Goal: Task Accomplishment & Management: Manage account settings

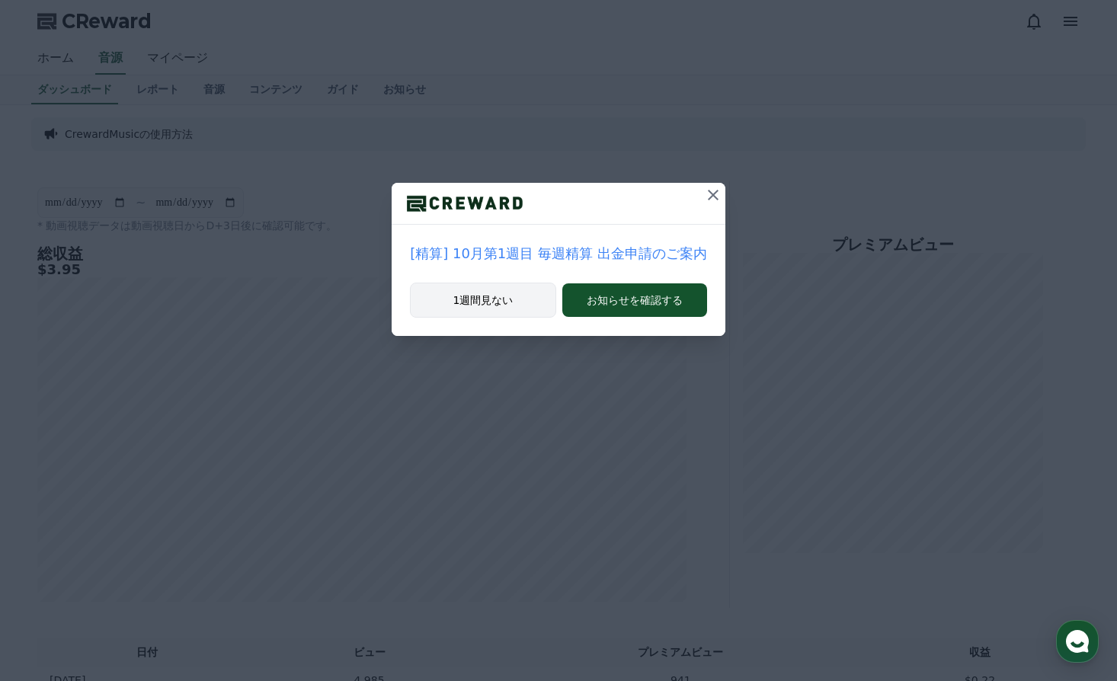
click at [494, 304] on button "1週間見ない" at bounding box center [483, 300] width 146 height 35
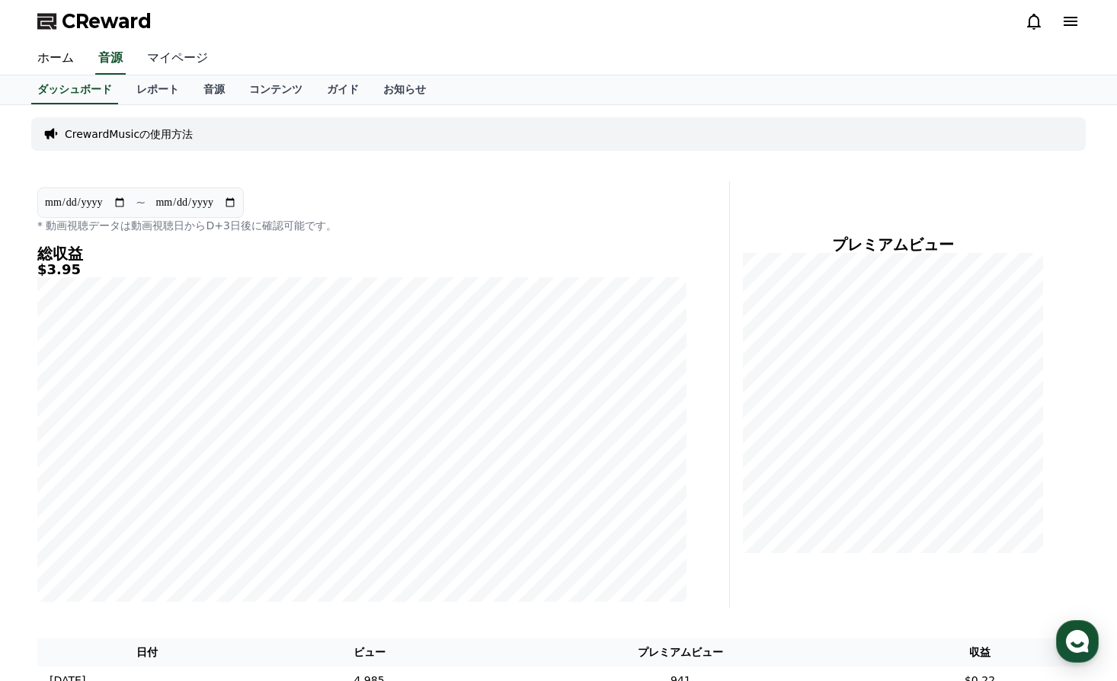
click at [157, 59] on link "マイページ" at bounding box center [177, 59] width 85 height 32
select select "**********"
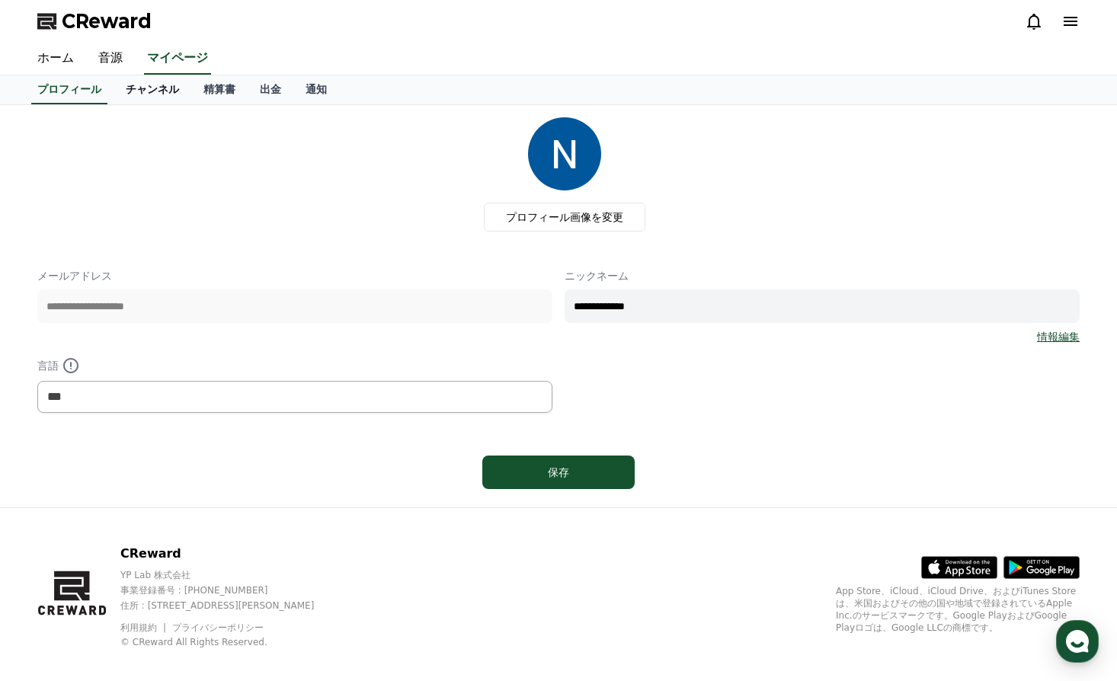
click at [118, 91] on link "チャンネル" at bounding box center [153, 89] width 78 height 29
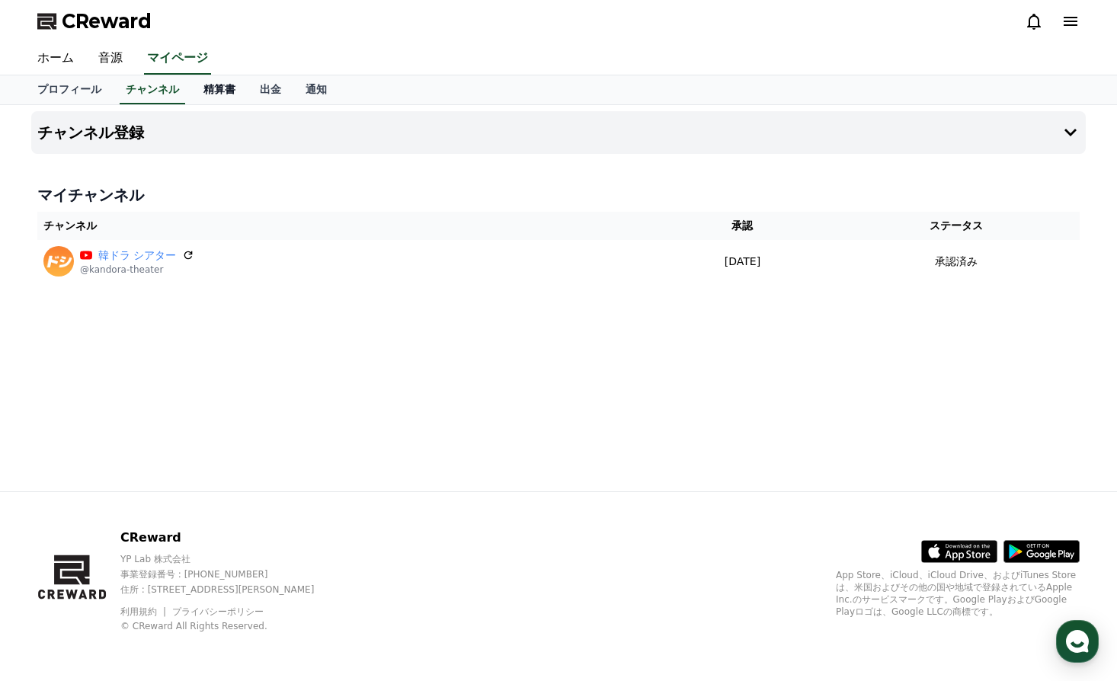
click at [202, 90] on link "精算書" at bounding box center [219, 89] width 56 height 29
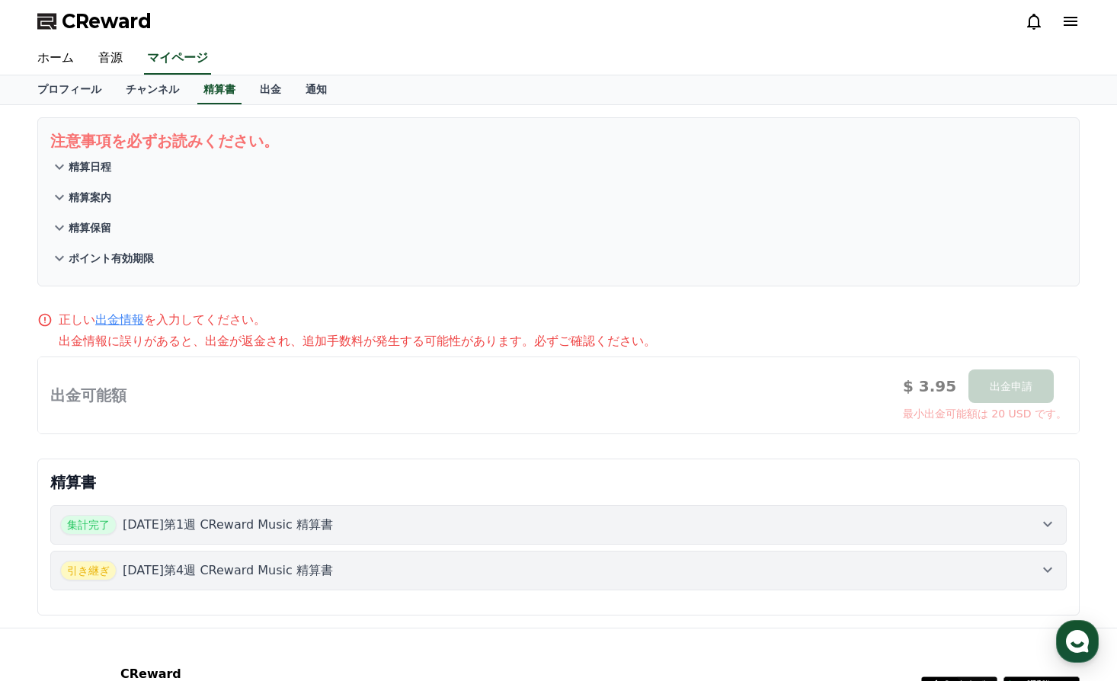
click at [79, 162] on p "精算日程" at bounding box center [90, 166] width 43 height 15
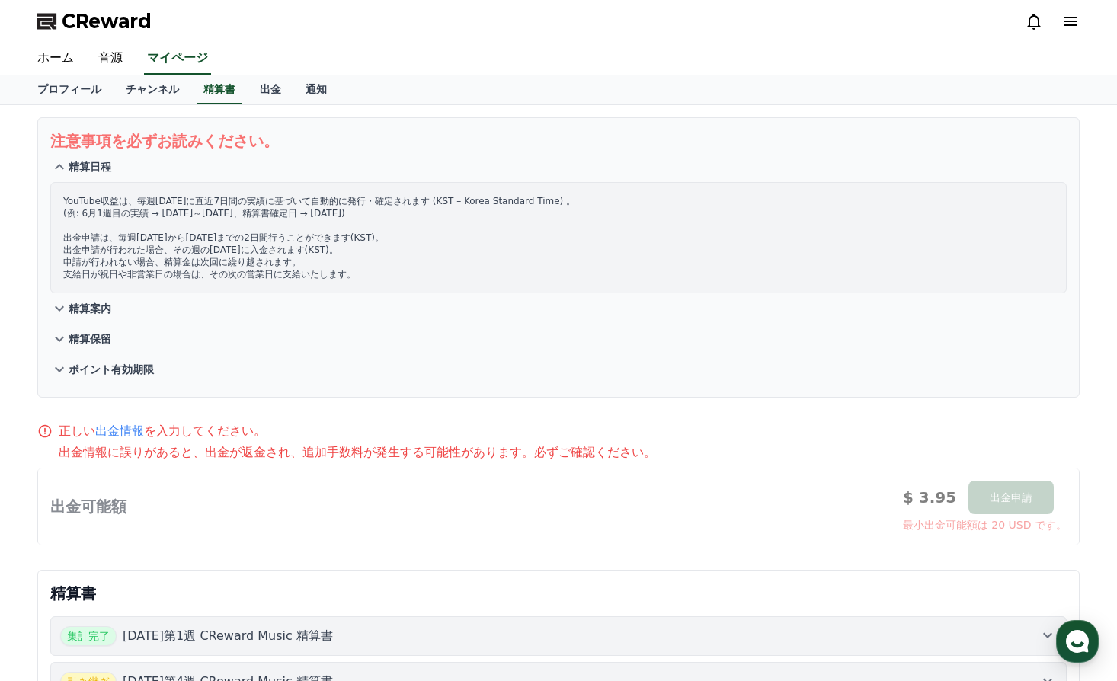
click at [91, 312] on p "精算案内" at bounding box center [90, 308] width 43 height 15
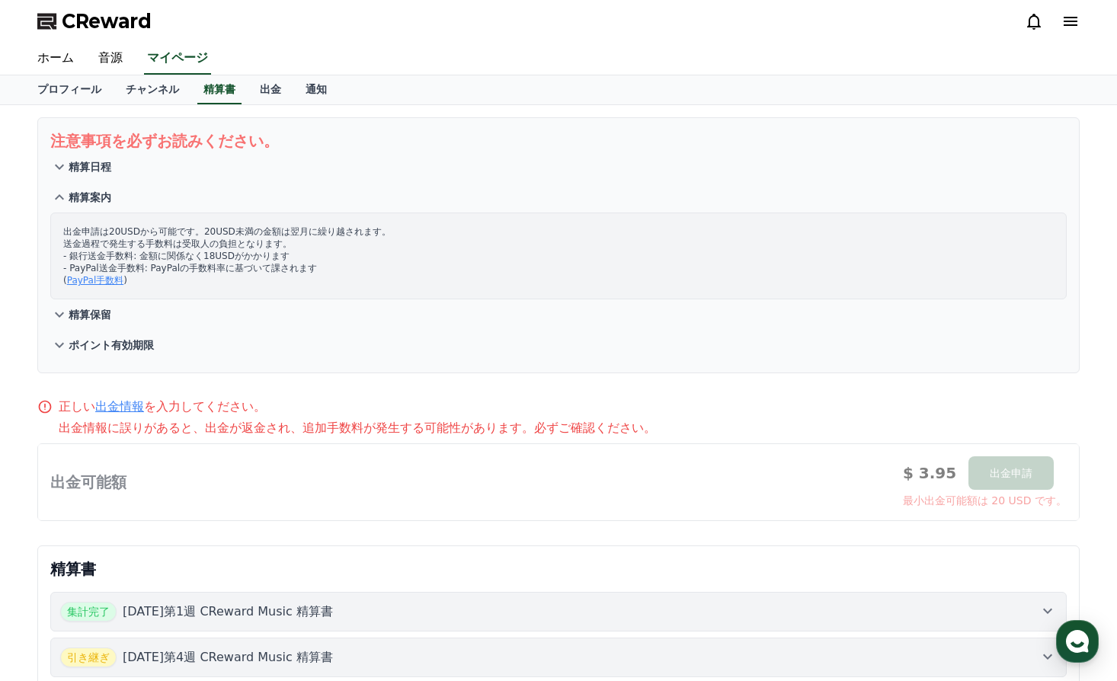
click at [98, 310] on p "精算保留" at bounding box center [90, 314] width 43 height 15
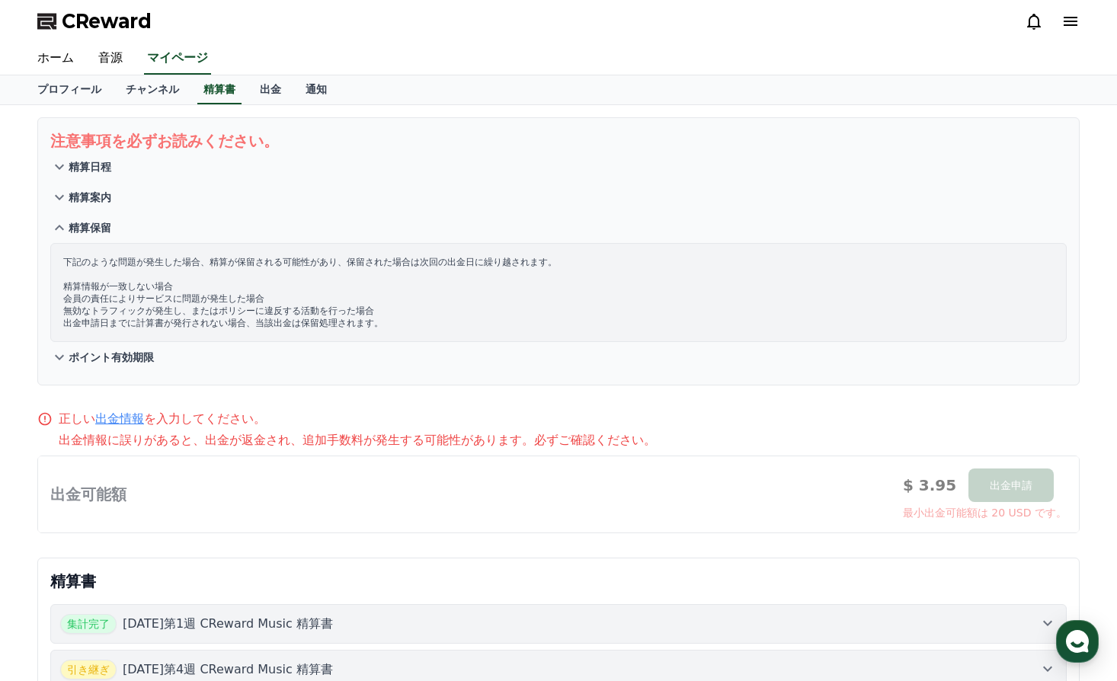
click at [107, 357] on p "ポイント有効期限" at bounding box center [111, 357] width 85 height 15
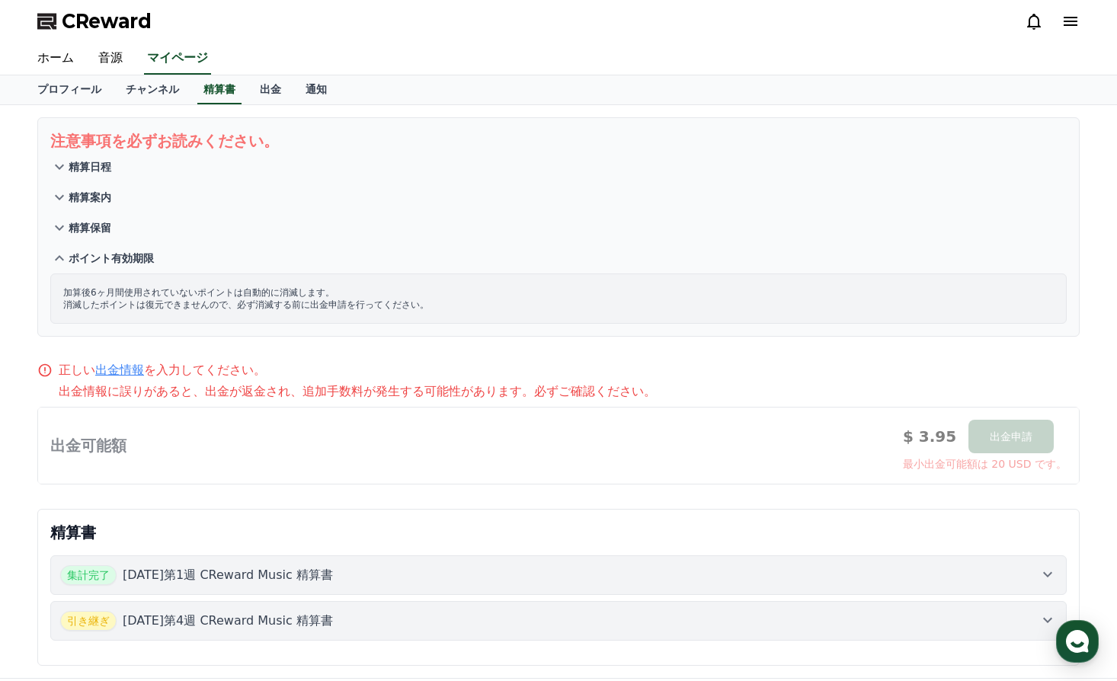
click at [88, 162] on p "精算日程" at bounding box center [90, 166] width 43 height 15
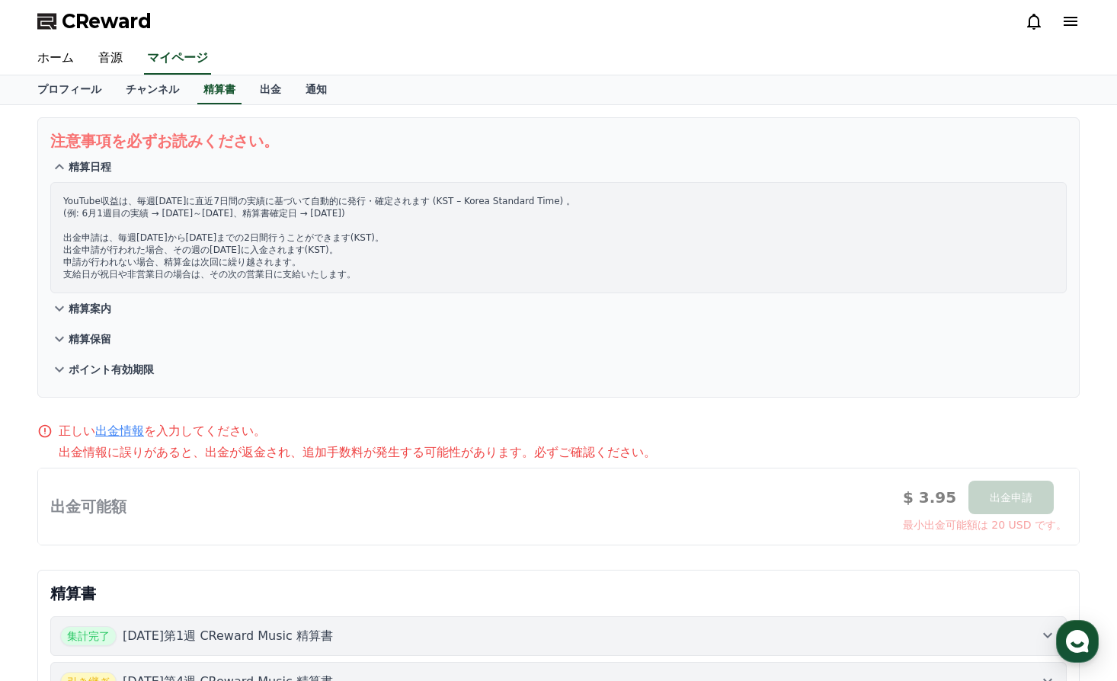
click at [86, 306] on p "精算案内" at bounding box center [90, 308] width 43 height 15
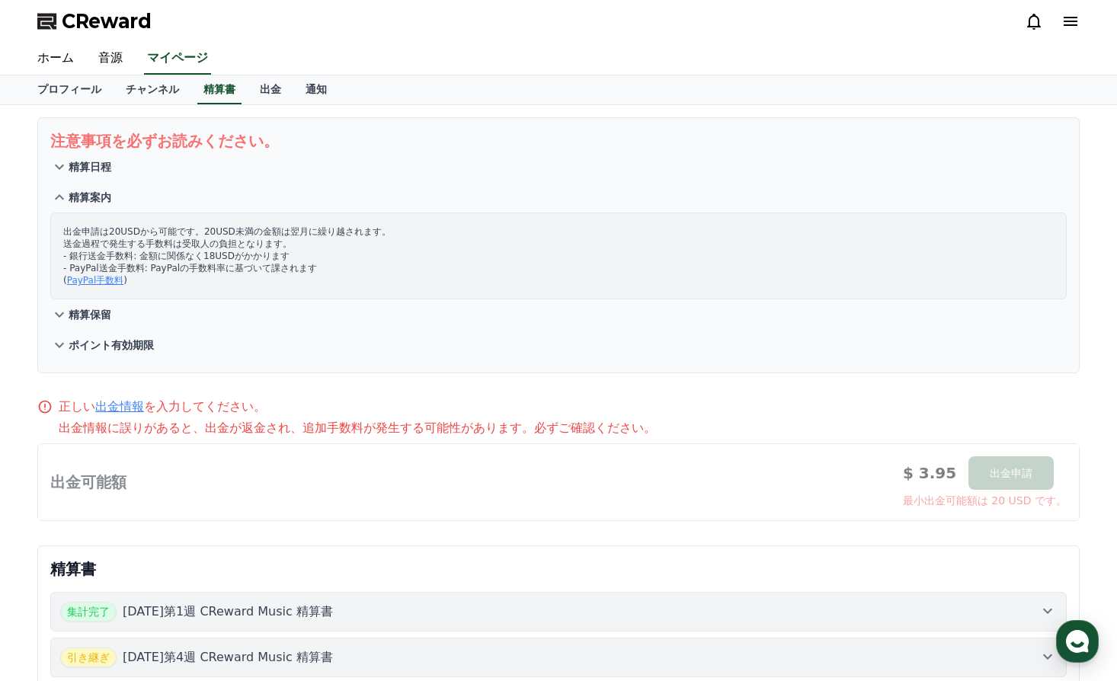
click at [89, 312] on p "精算保留" at bounding box center [90, 314] width 43 height 15
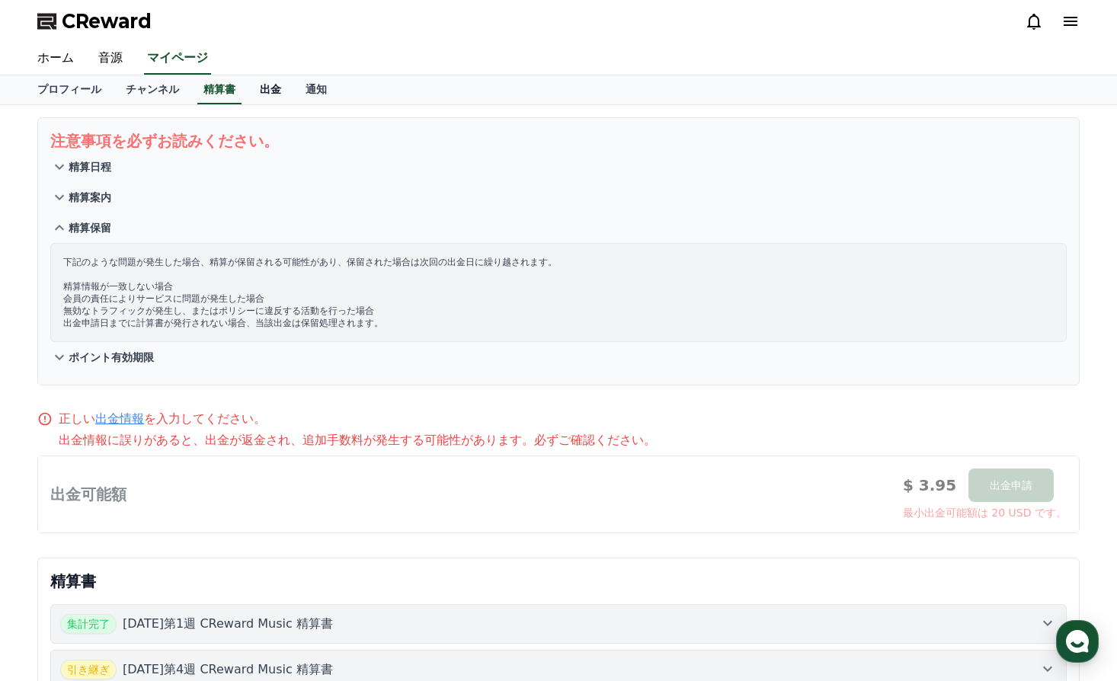
click at [248, 85] on link "出金" at bounding box center [271, 89] width 46 height 29
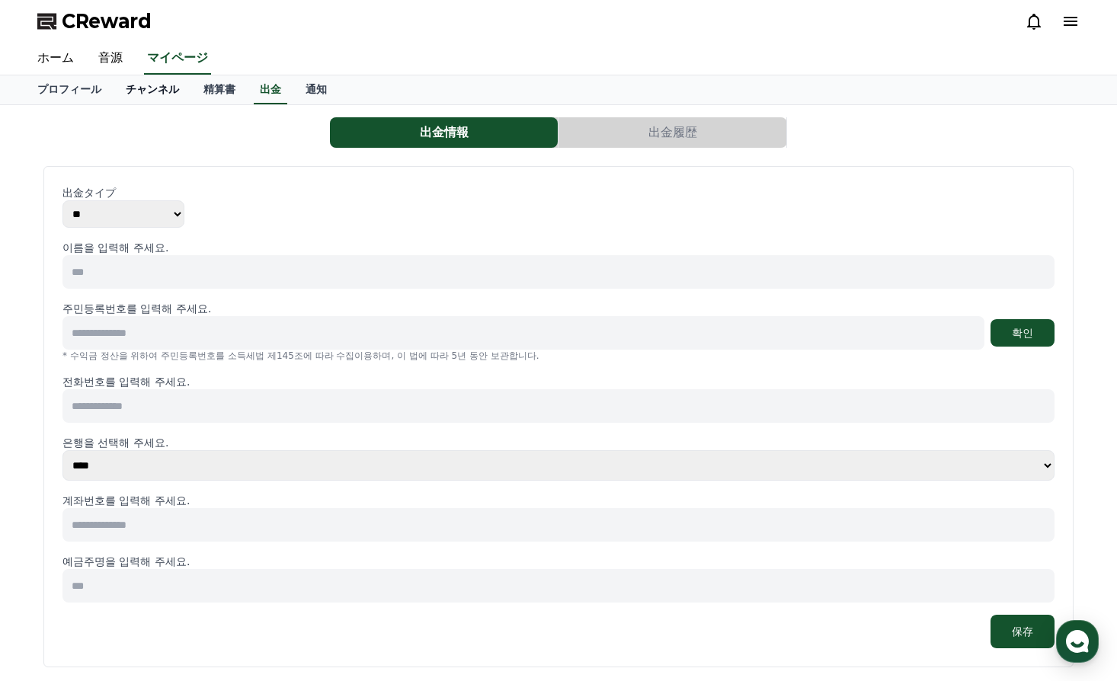
click at [129, 88] on link "チャンネル" at bounding box center [153, 89] width 78 height 29
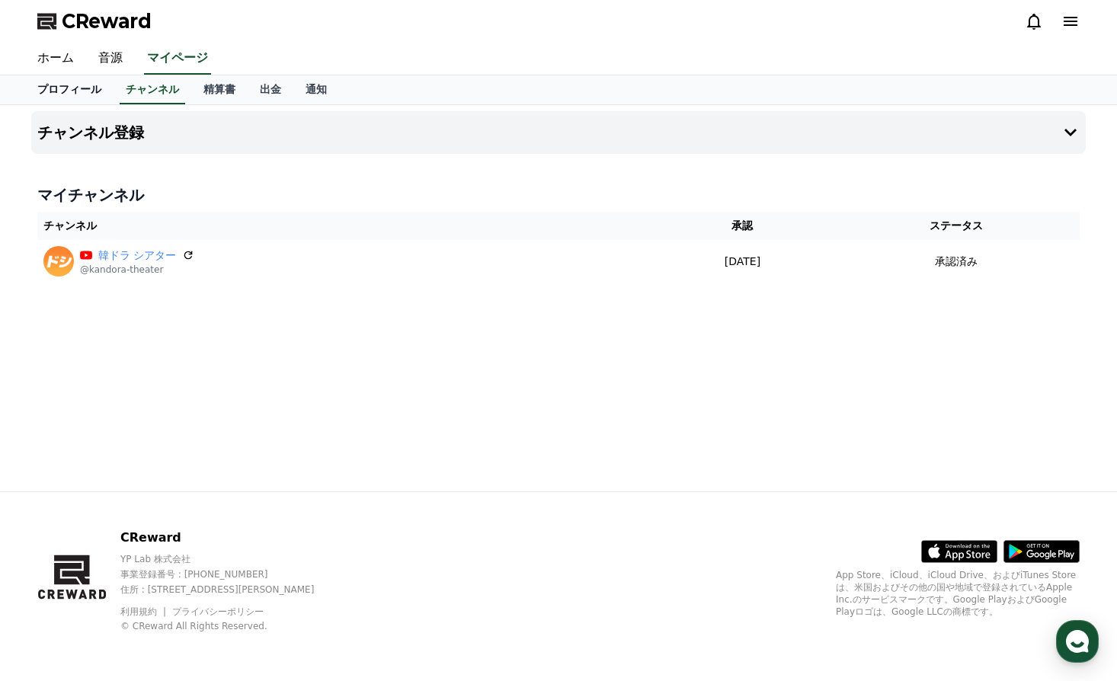
click at [58, 88] on link "プロフィール" at bounding box center [69, 89] width 88 height 29
select select "**********"
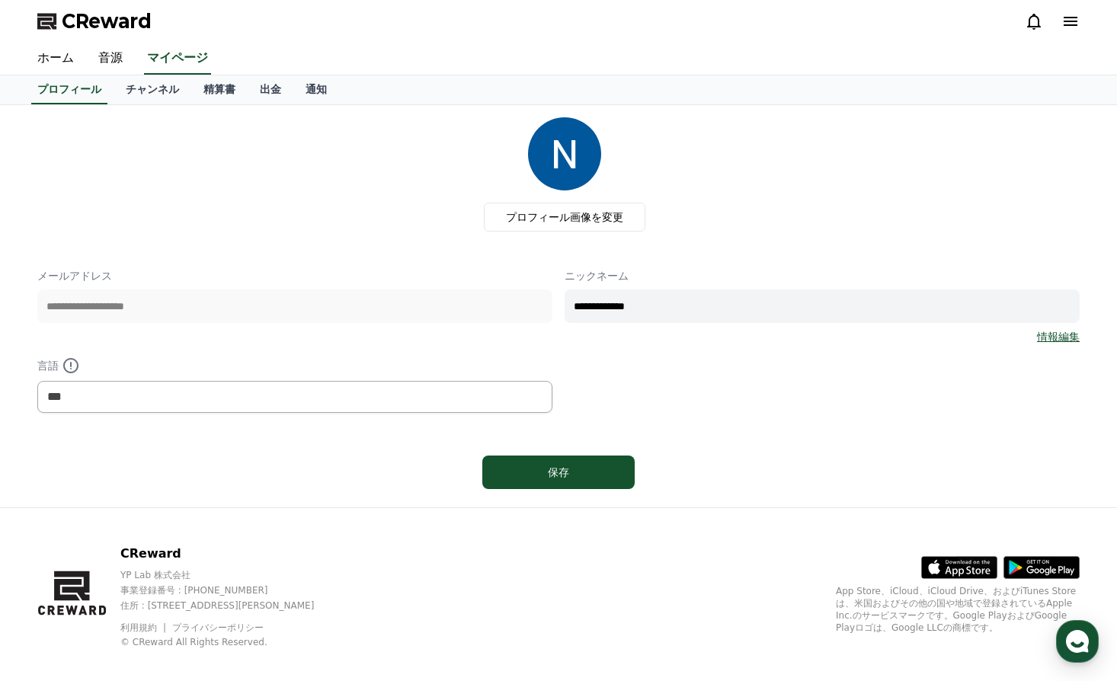
click at [1075, 26] on icon at bounding box center [1071, 21] width 14 height 9
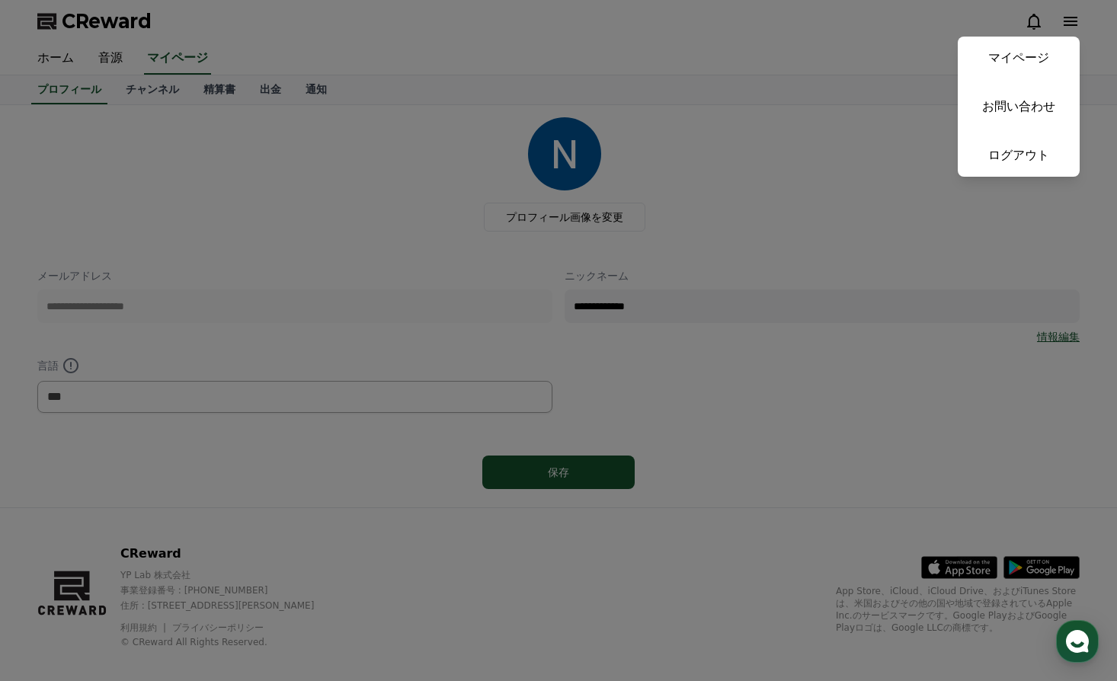
click at [248, 213] on button "close" at bounding box center [558, 340] width 1117 height 681
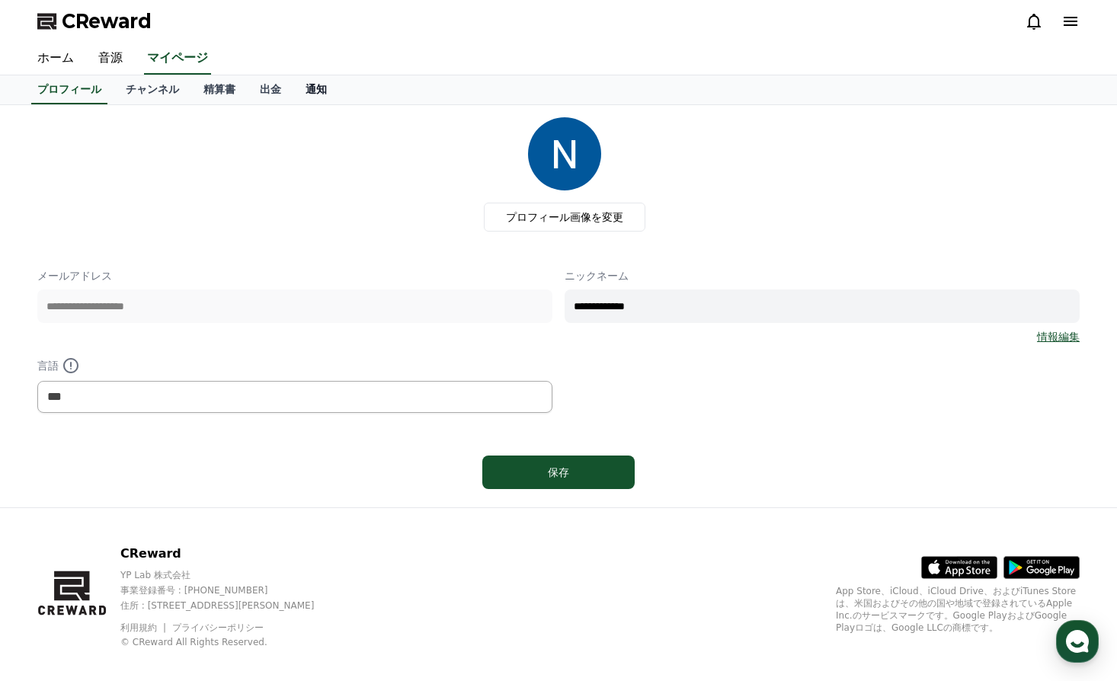
click at [293, 88] on link "通知" at bounding box center [316, 89] width 46 height 29
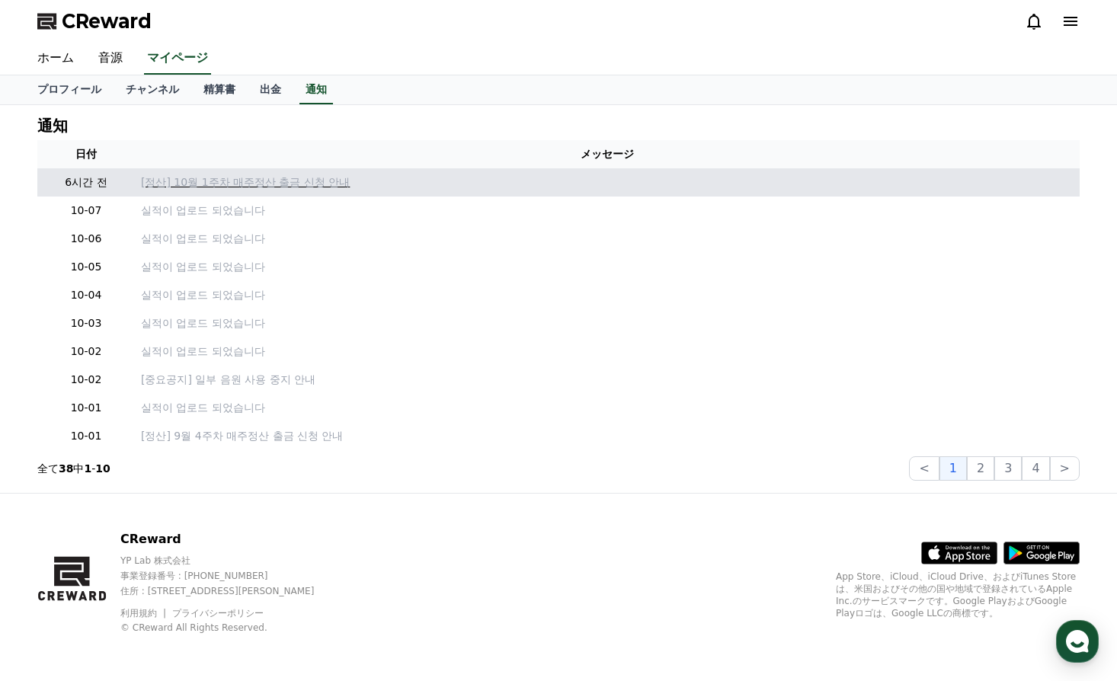
click at [236, 182] on p "[정산] 10월 1주차 매주정산 출금 신청 안내" at bounding box center [607, 183] width 933 height 16
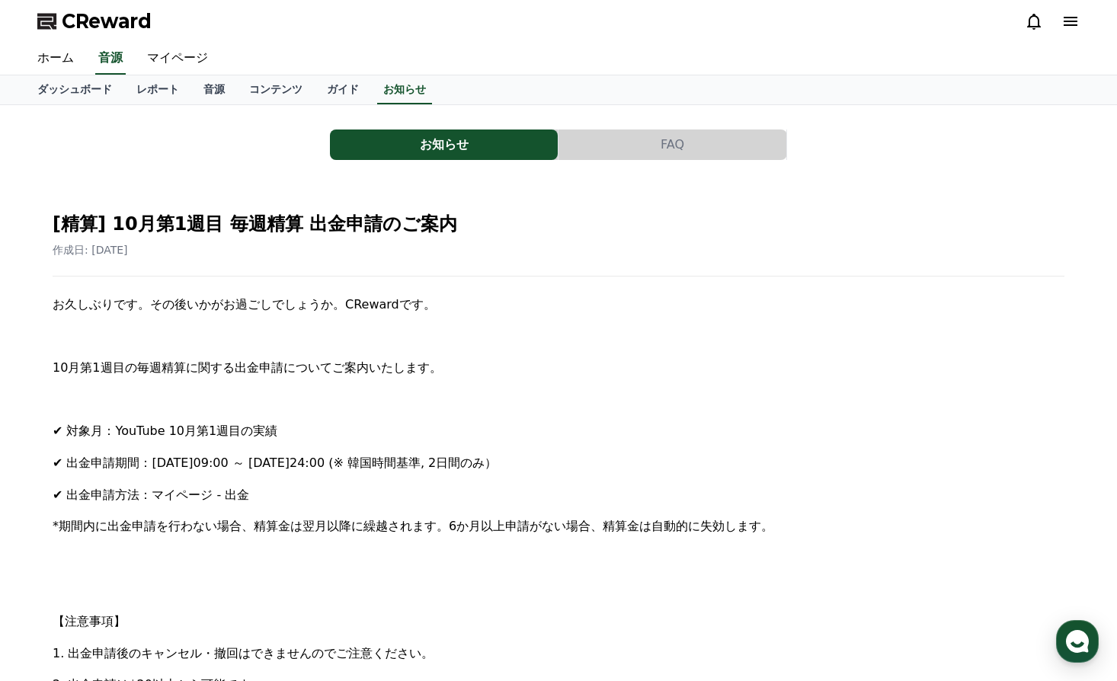
click at [1070, 26] on icon at bounding box center [1071, 21] width 14 height 9
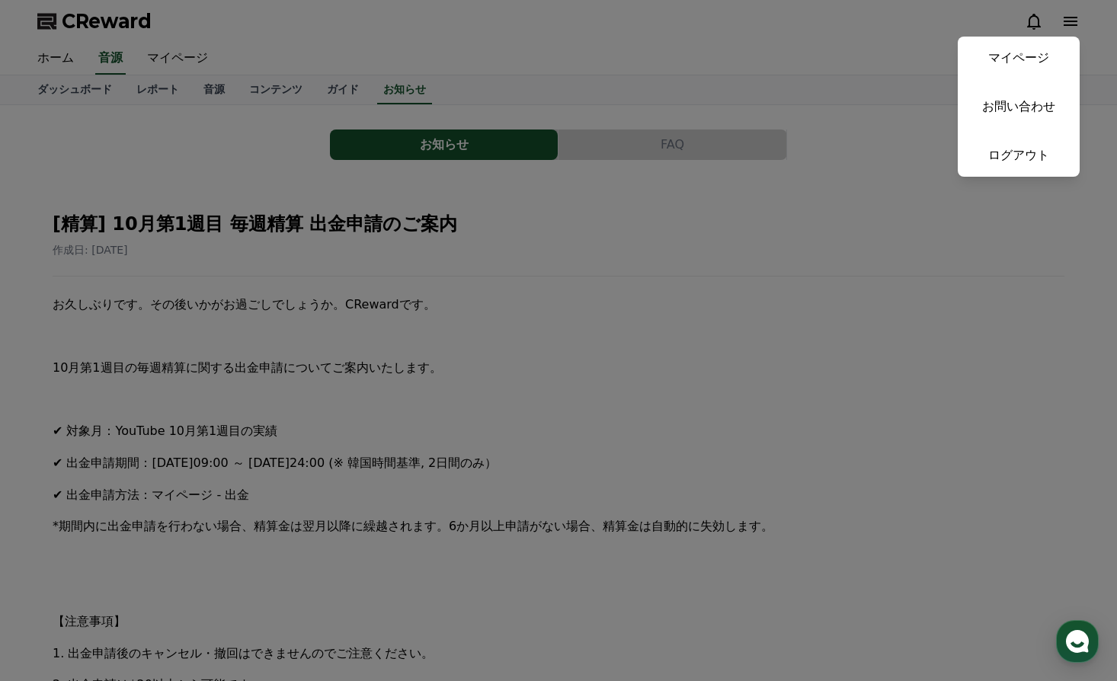
click at [51, 56] on button "close" at bounding box center [558, 340] width 1117 height 681
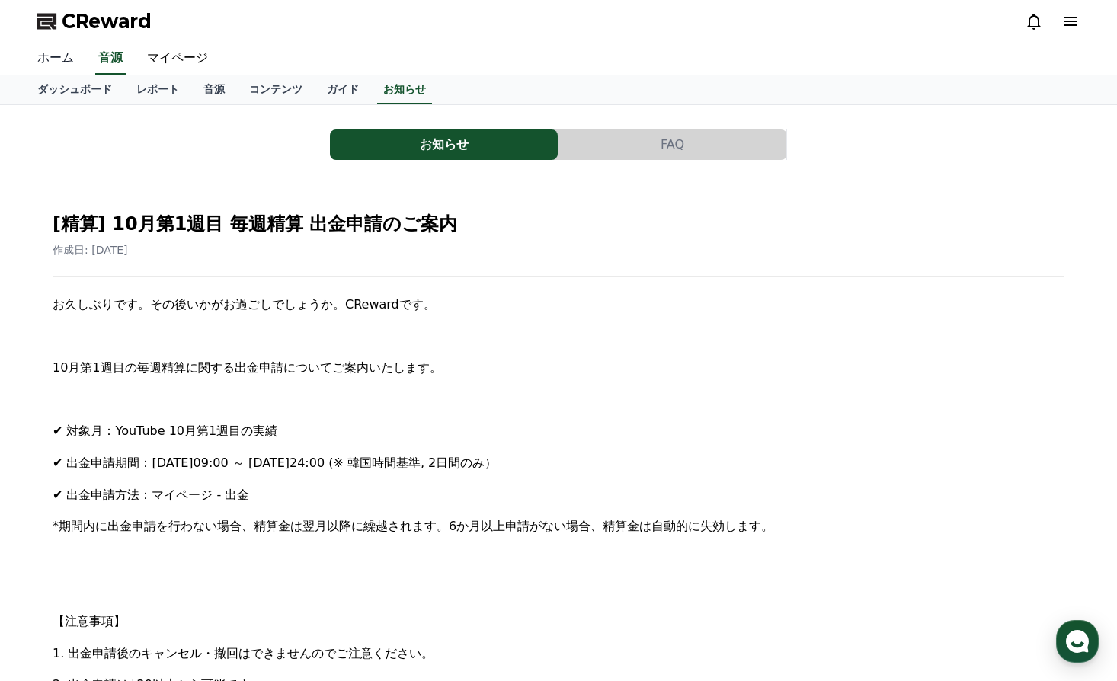
click at [57, 59] on link "ホーム" at bounding box center [55, 59] width 61 height 32
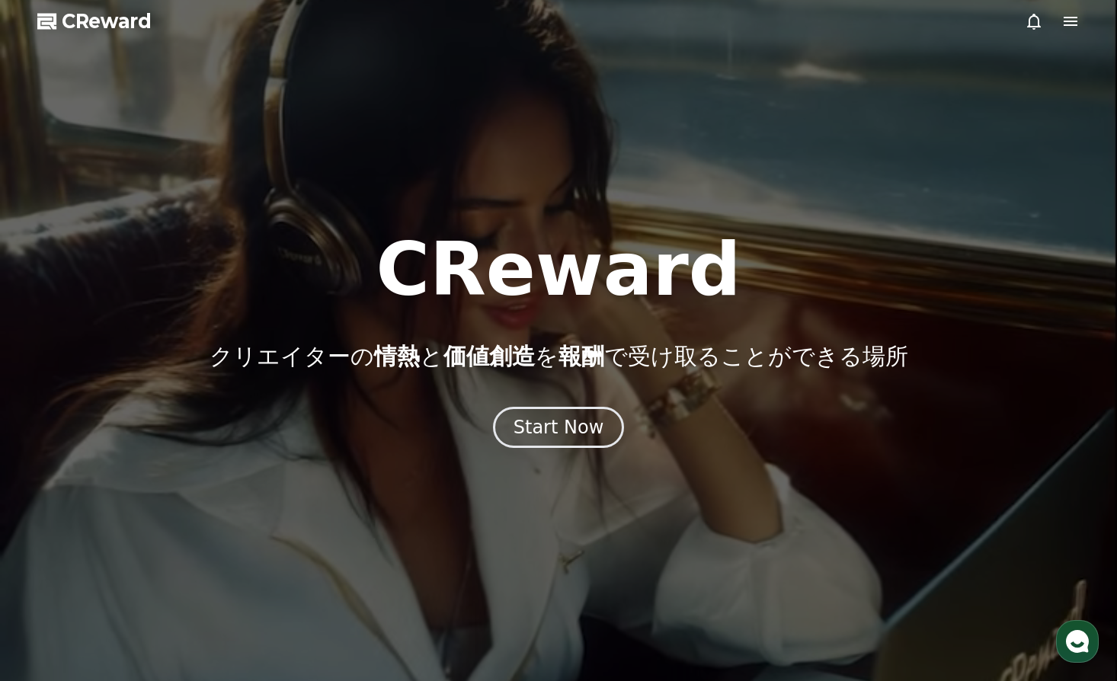
click at [1068, 25] on icon at bounding box center [1071, 21] width 14 height 9
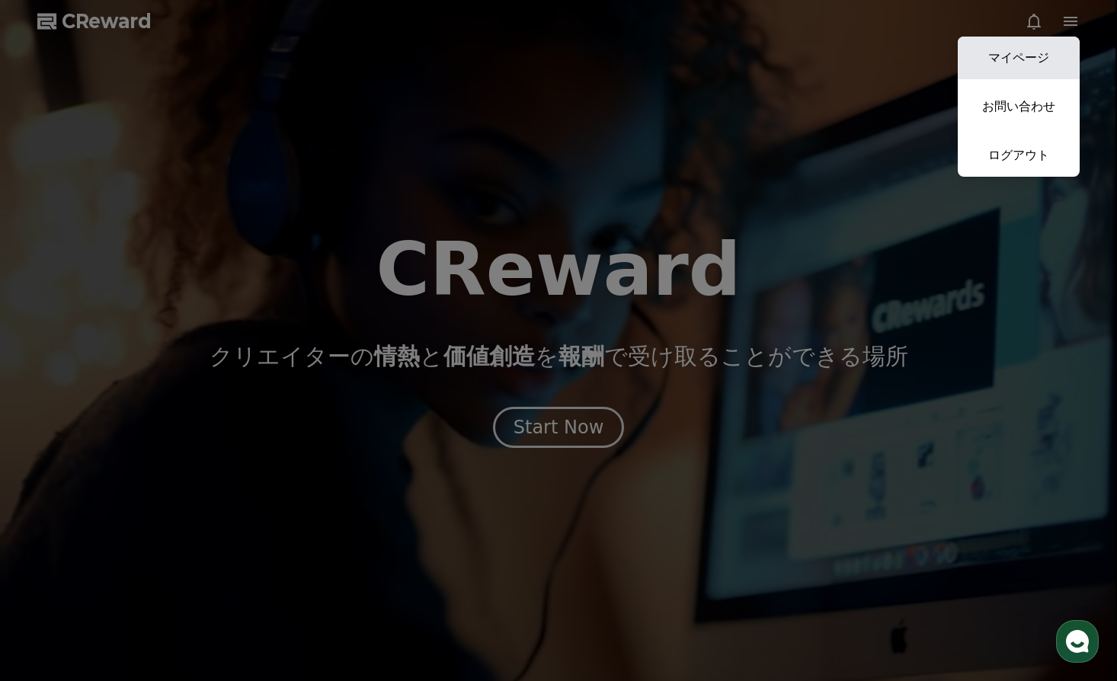
click at [1027, 54] on link "マイページ" at bounding box center [1019, 58] width 122 height 43
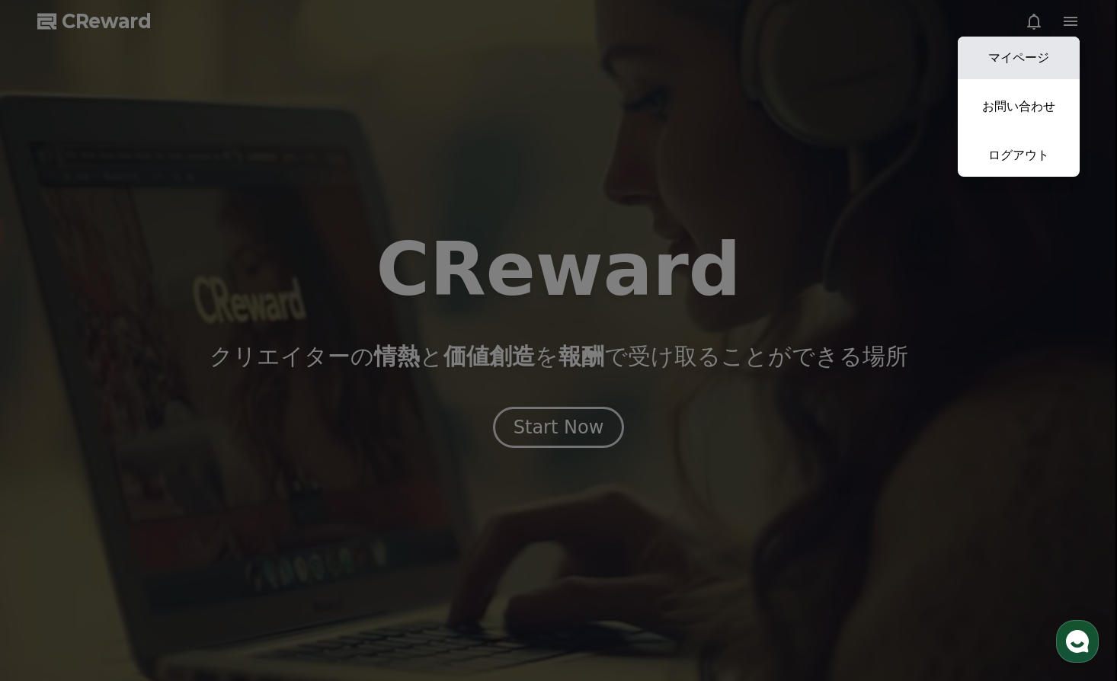
select select "**********"
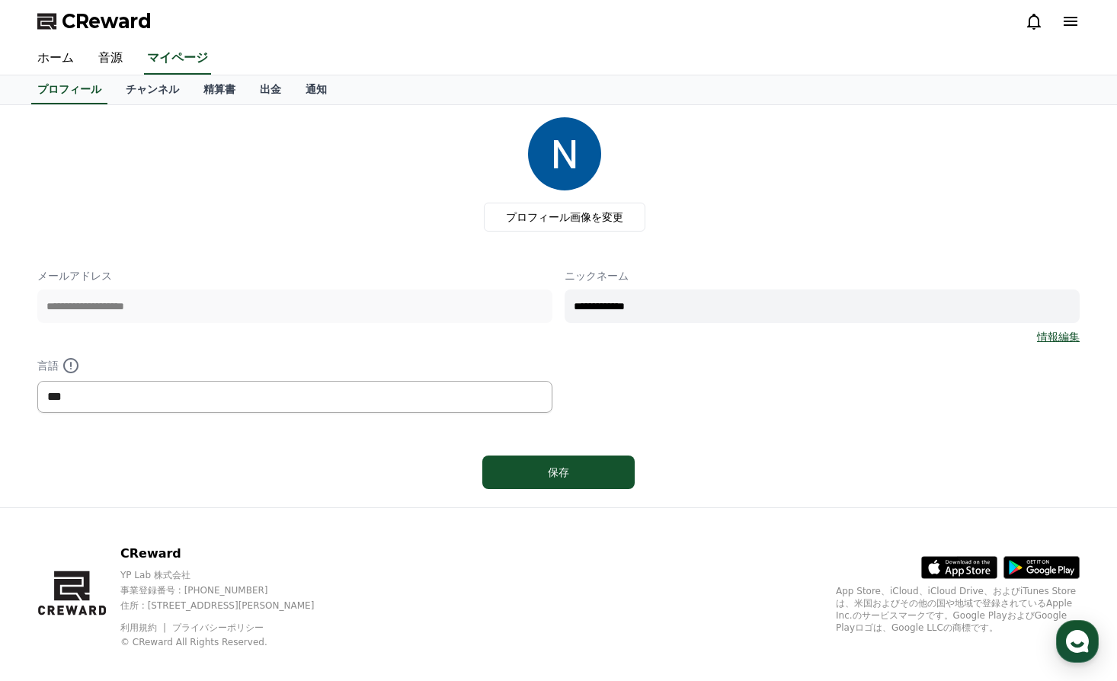
click at [113, 399] on select "*** ******* ***" at bounding box center [294, 397] width 515 height 32
click at [37, 381] on select "*** ******* ***" at bounding box center [294, 397] width 515 height 32
click at [585, 482] on button "保存" at bounding box center [558, 473] width 152 height 34
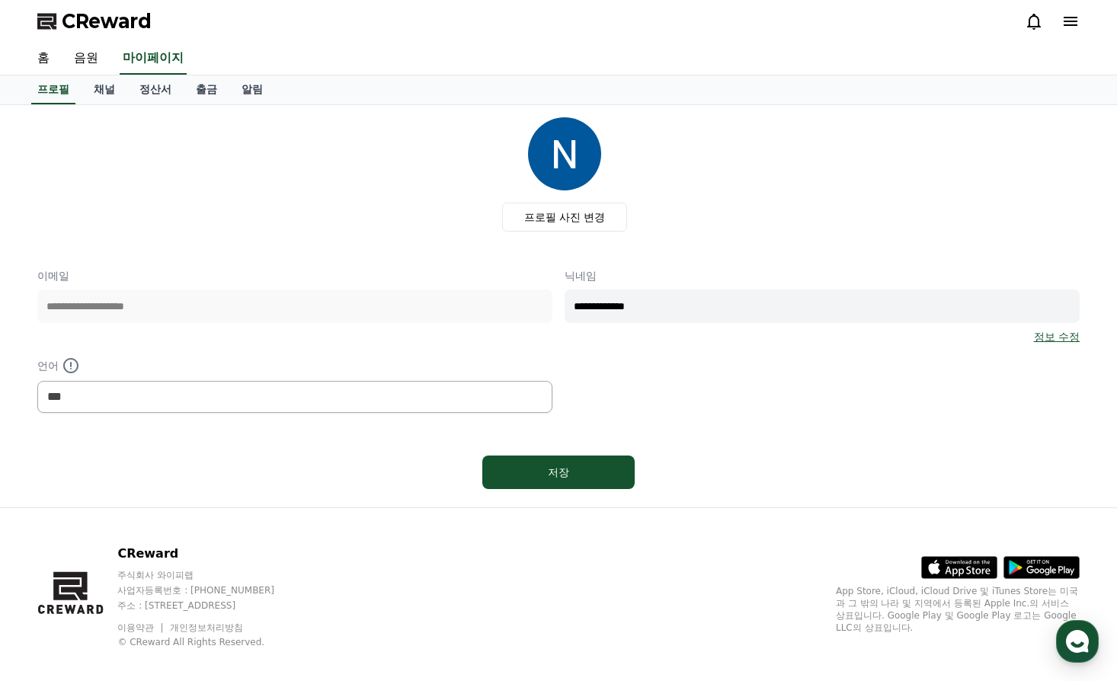
select select "**********"
click at [101, 91] on link "채널" at bounding box center [105, 89] width 46 height 29
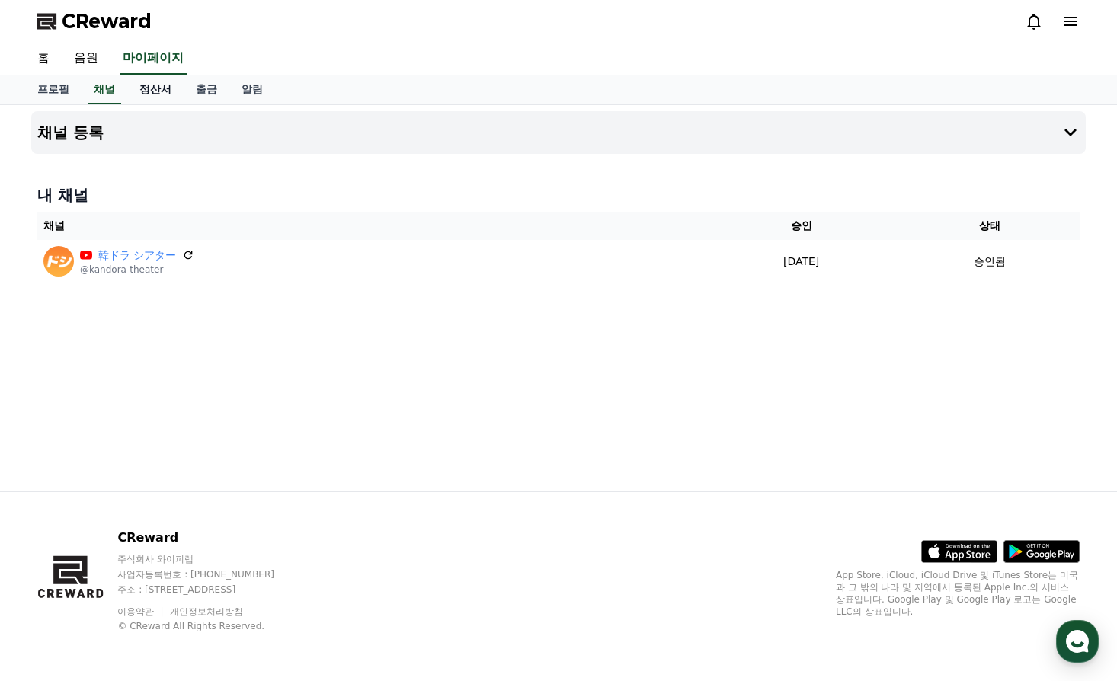
click at [152, 92] on link "정산서" at bounding box center [155, 89] width 56 height 29
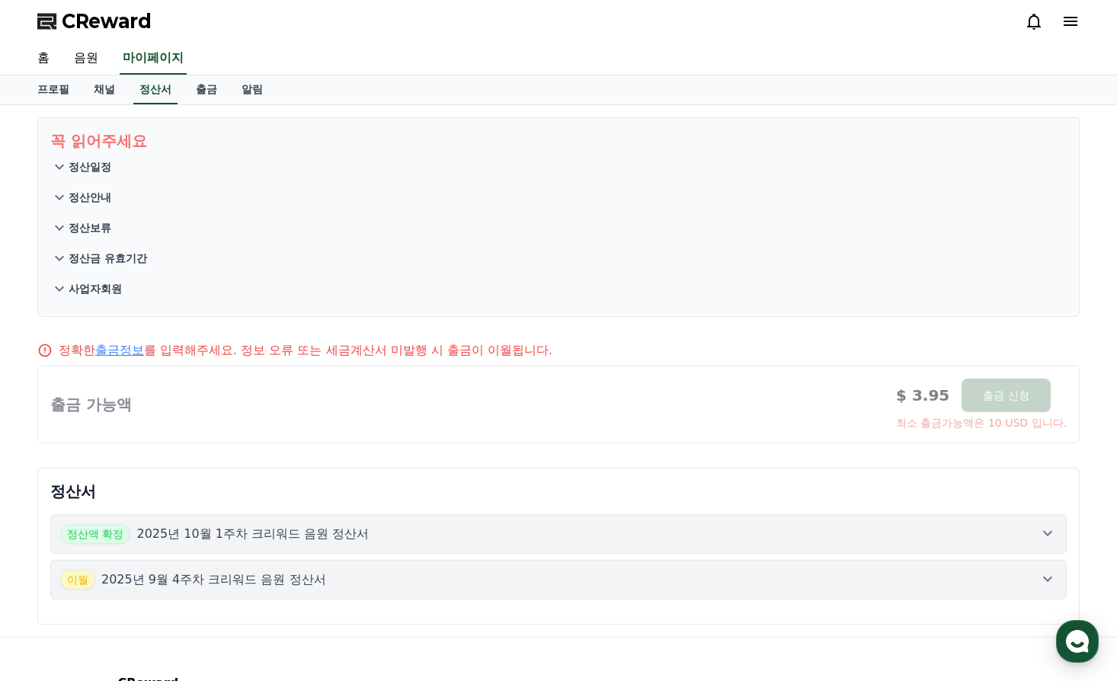
click at [88, 191] on p "정산안내" at bounding box center [90, 197] width 43 height 15
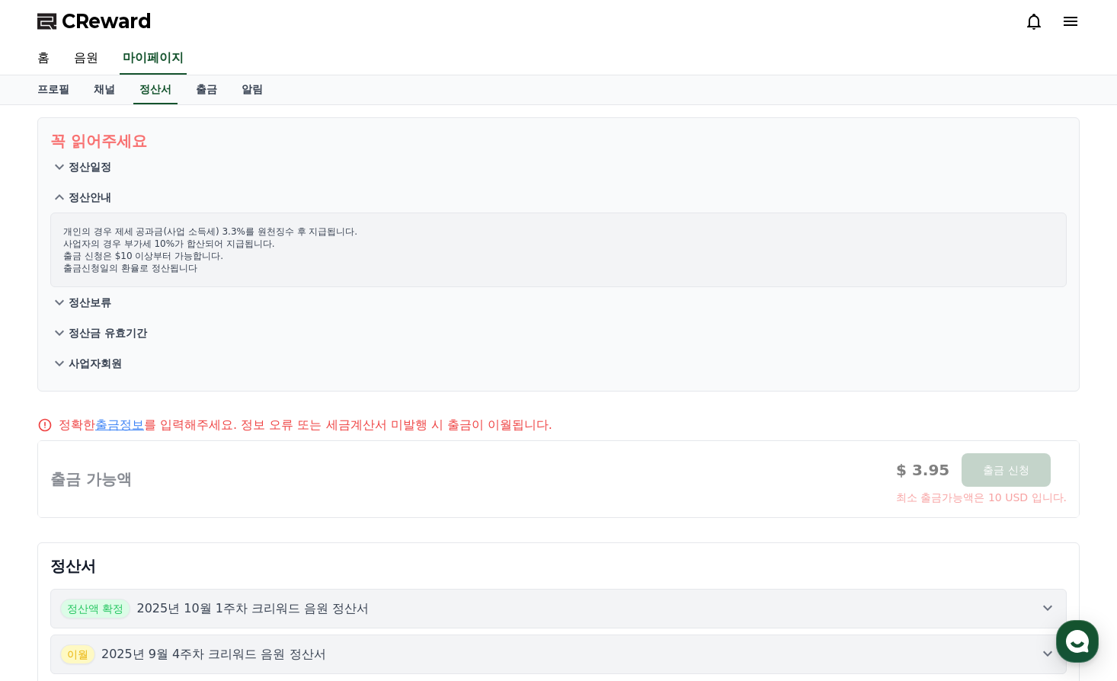
click at [84, 300] on p "정산보류" at bounding box center [90, 302] width 43 height 15
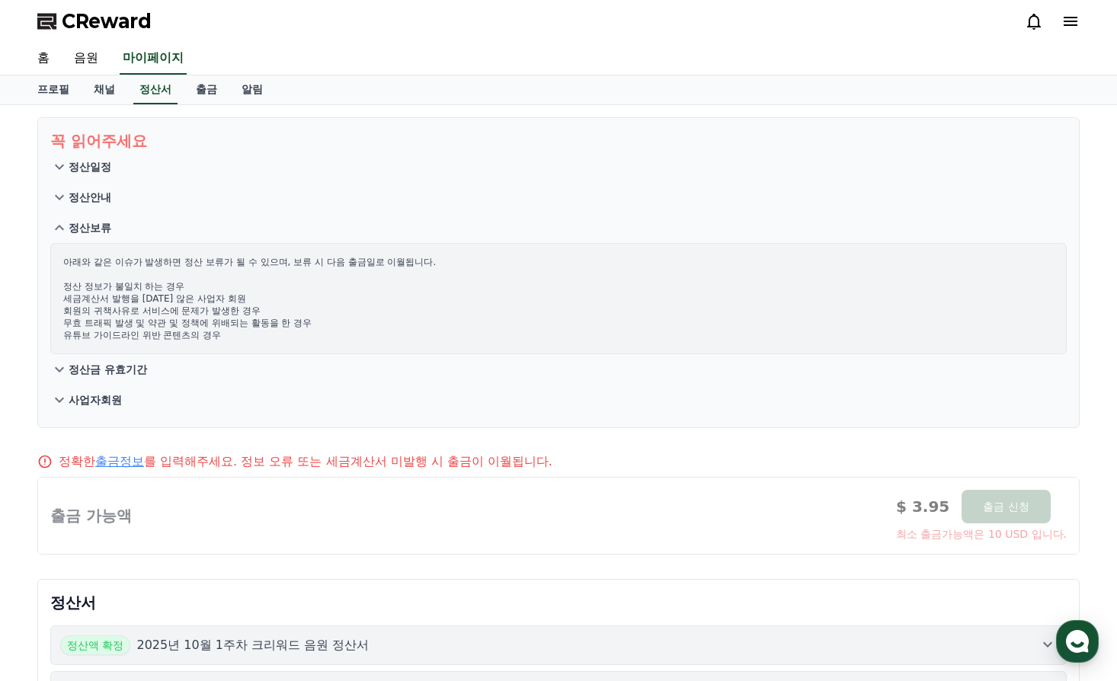
click at [98, 193] on p "정산안내" at bounding box center [90, 197] width 43 height 15
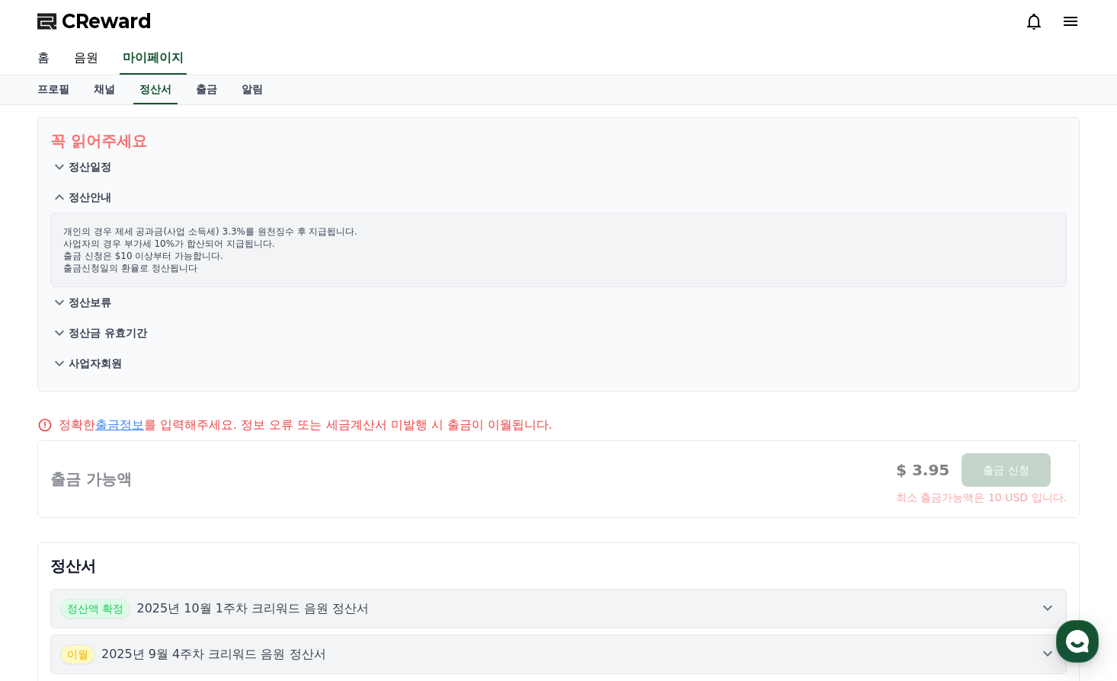
click at [45, 56] on link "홈" at bounding box center [43, 59] width 37 height 32
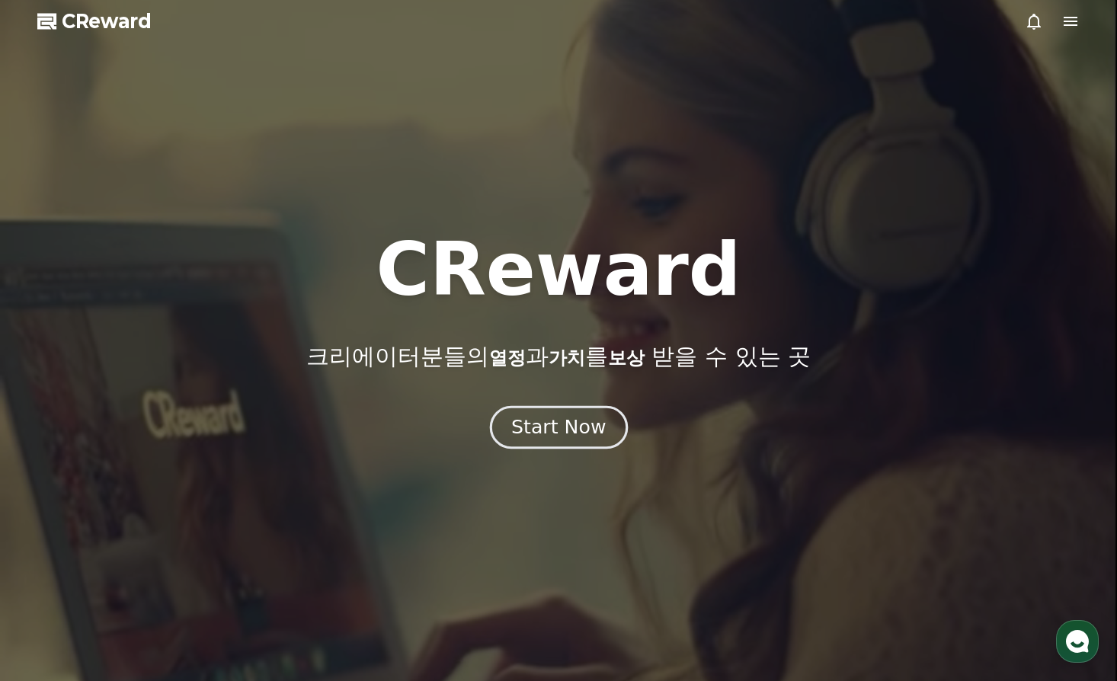
click at [540, 422] on div "Start Now" at bounding box center [558, 428] width 95 height 26
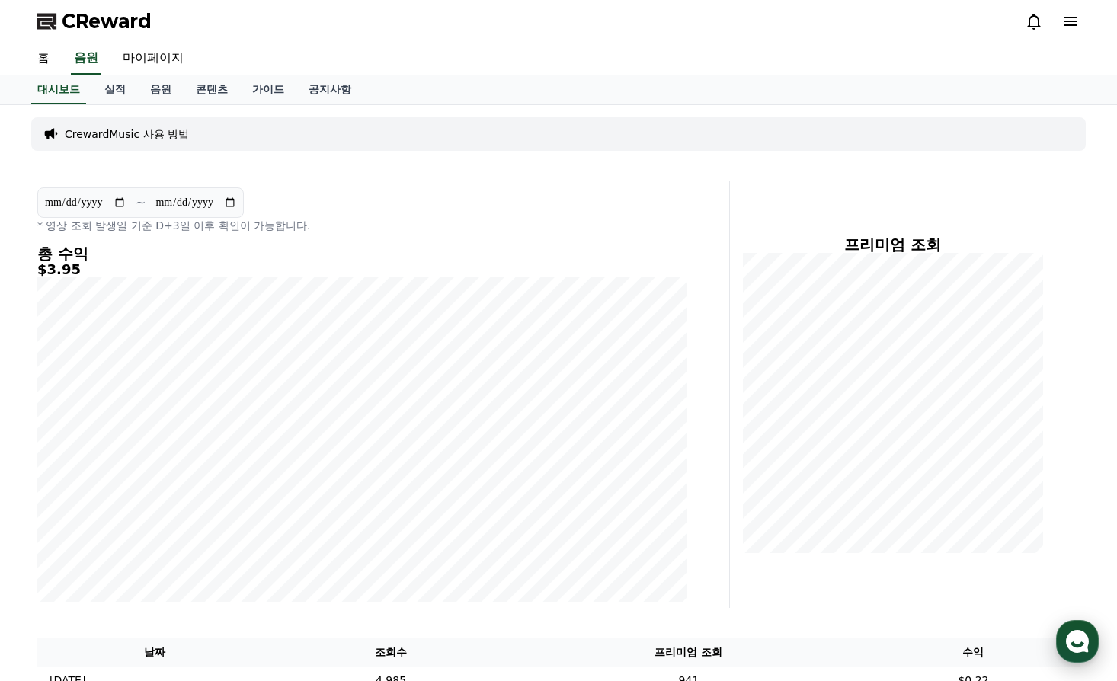
click at [1082, 639] on use "button" at bounding box center [1077, 641] width 23 height 23
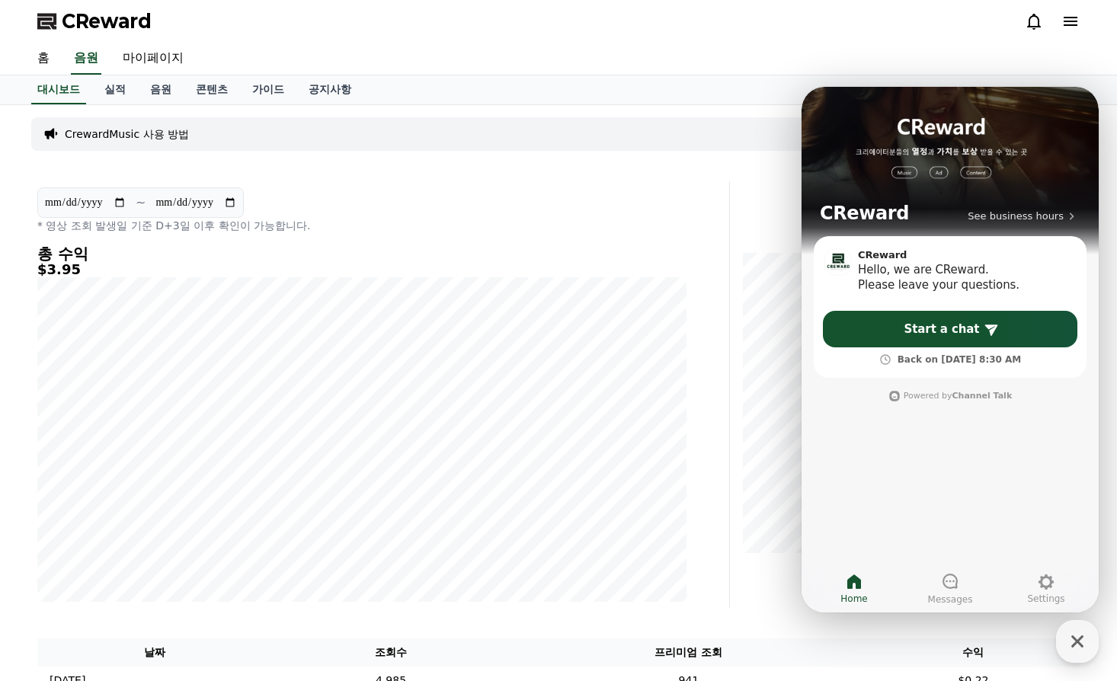
click at [654, 77] on div "대시보드 실적 음원 콘텐츠 가이드 공지사항" at bounding box center [558, 89] width 1067 height 29
click at [1071, 638] on icon "button" at bounding box center [1077, 641] width 27 height 27
